Goal: Transaction & Acquisition: Download file/media

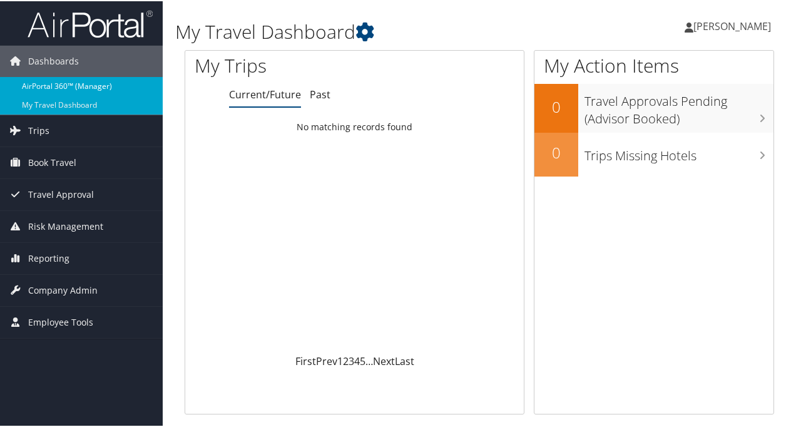
click at [131, 81] on link "AirPortal 360™ (Manager)" at bounding box center [81, 85] width 163 height 19
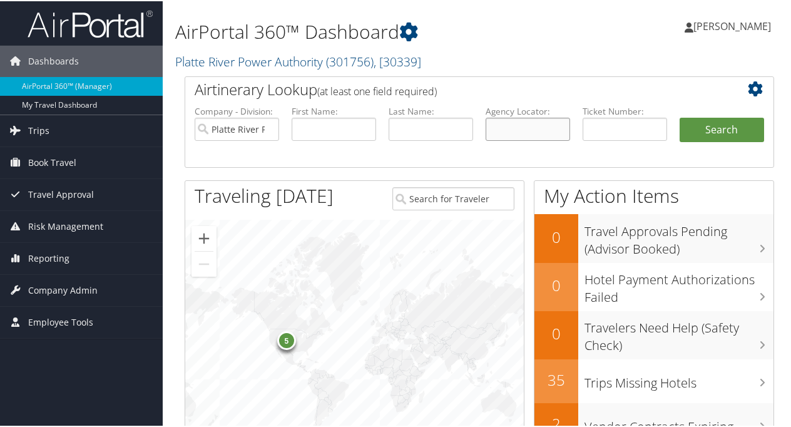
click at [536, 120] on input "text" at bounding box center [528, 127] width 84 height 23
paste input "D2KMW5"
type input "D2KMW5"
click at [713, 119] on button "Search" at bounding box center [722, 128] width 84 height 25
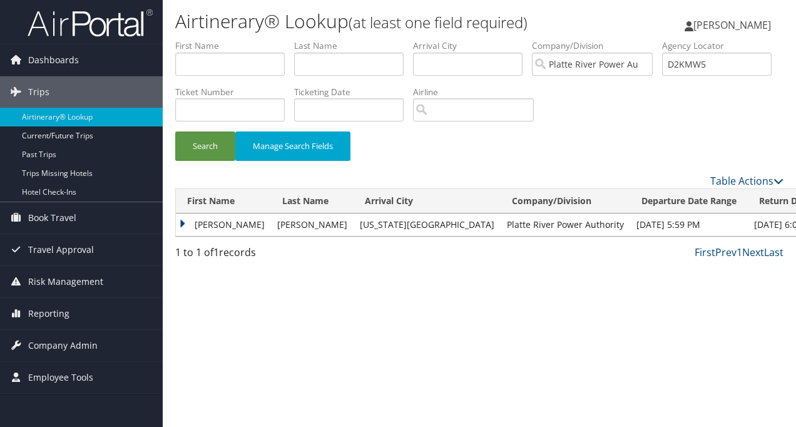
click at [186, 228] on td "TYSON LEO" at bounding box center [223, 224] width 95 height 23
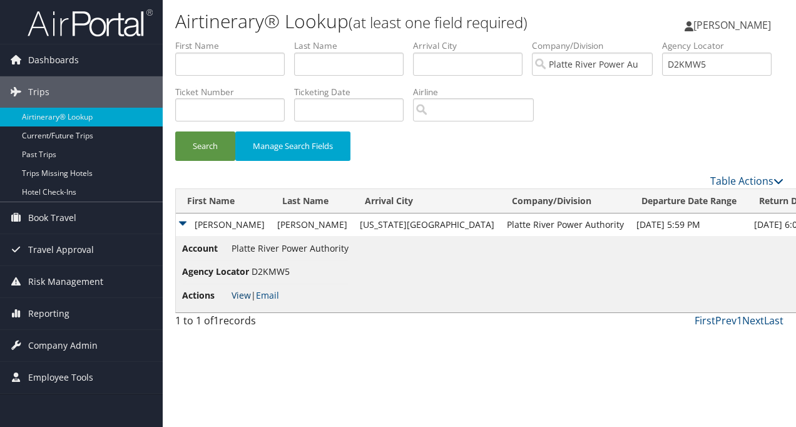
click at [243, 290] on link "View" at bounding box center [241, 295] width 19 height 12
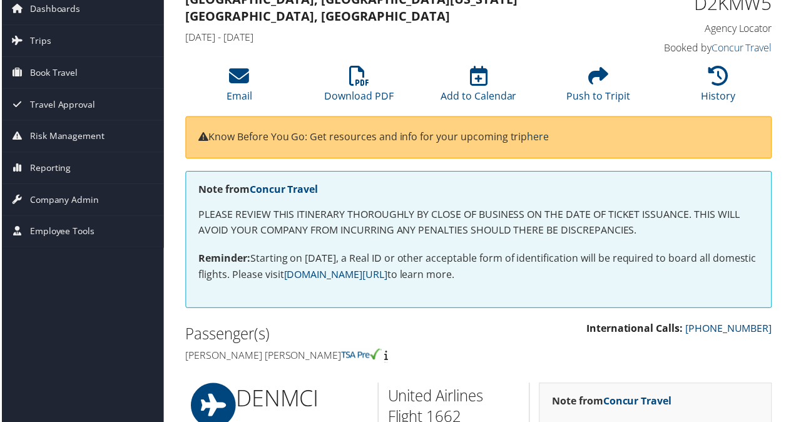
scroll to position [47, 0]
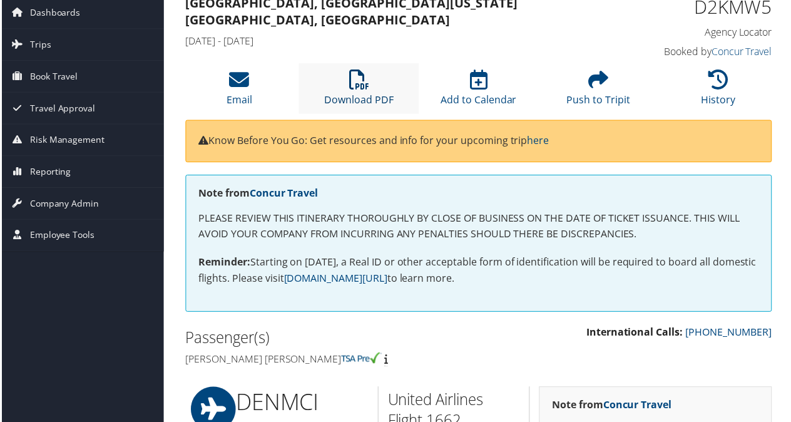
click at [360, 99] on link "Download PDF" at bounding box center [358, 92] width 69 height 30
